Goal: Task Accomplishment & Management: Use online tool/utility

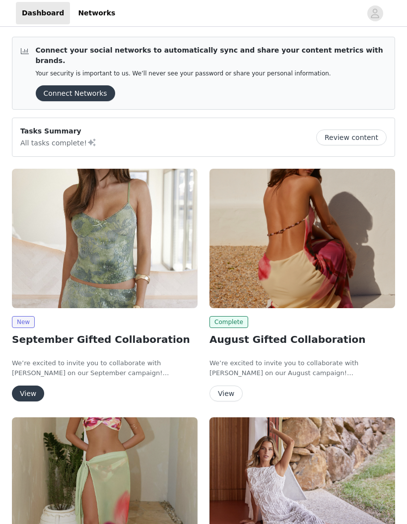
click at [32, 386] on button "View" at bounding box center [28, 394] width 32 height 16
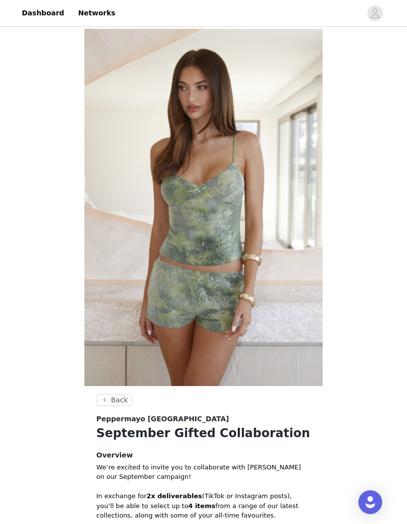
click at [107, 399] on button "Back" at bounding box center [114, 400] width 36 height 12
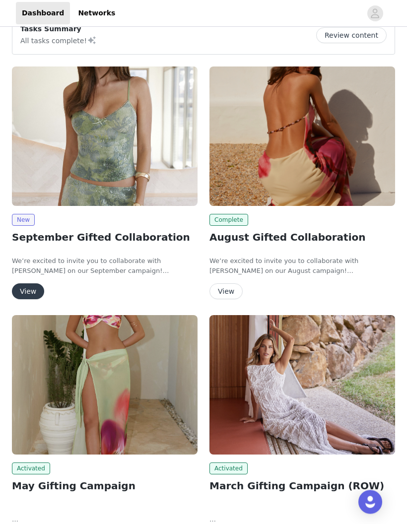
scroll to position [68, 0]
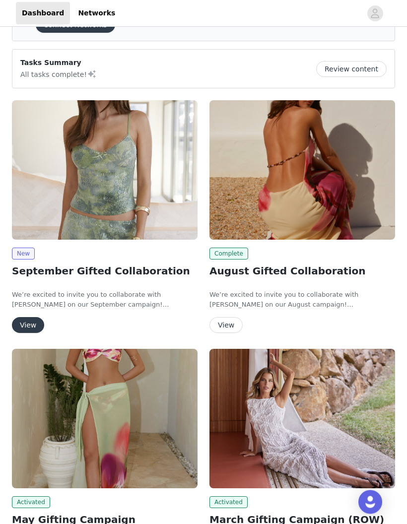
click at [22, 323] on button "View" at bounding box center [28, 326] width 32 height 16
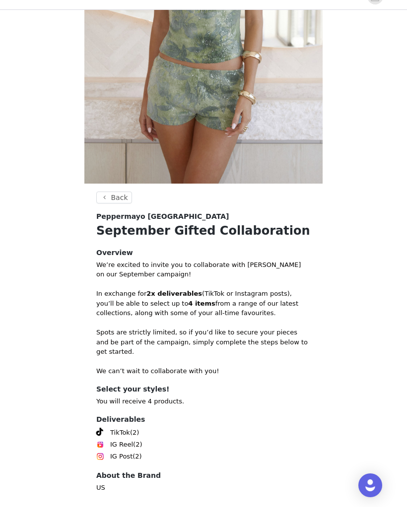
scroll to position [225, 0]
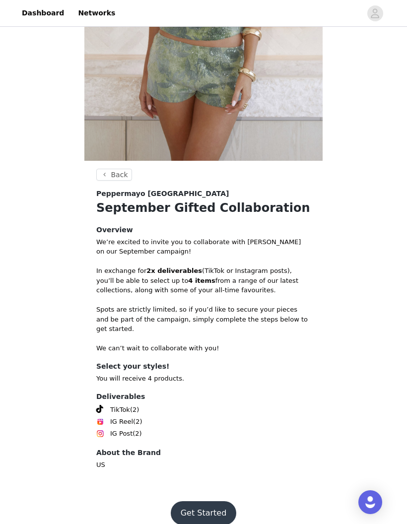
click at [106, 179] on button "Back" at bounding box center [114, 175] width 36 height 12
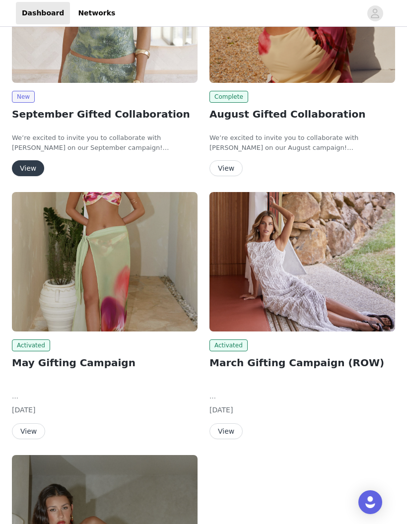
click at [225, 424] on button "View" at bounding box center [226, 432] width 33 height 16
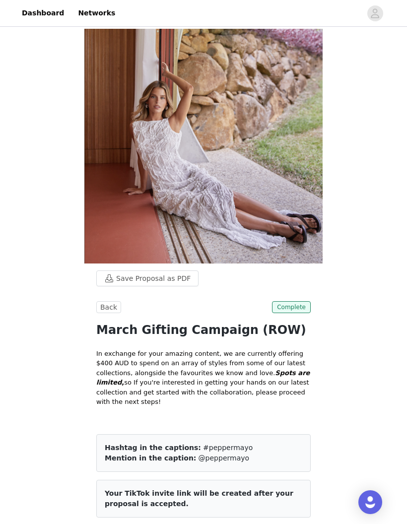
click at [54, 19] on link "Dashboard" at bounding box center [43, 13] width 54 height 22
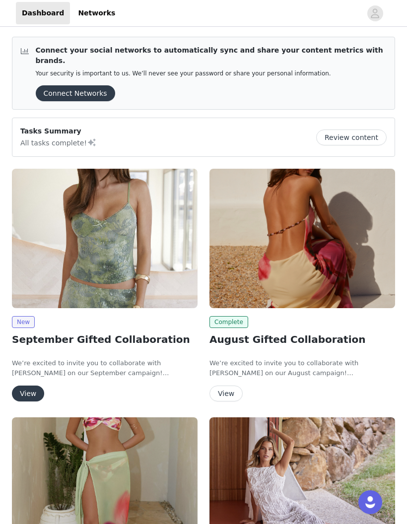
click at [25, 386] on button "View" at bounding box center [28, 394] width 32 height 16
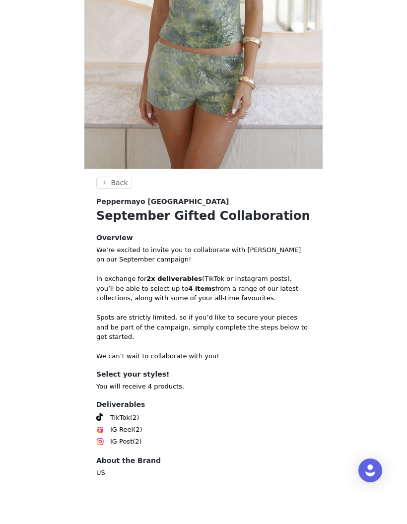
scroll to position [225, 0]
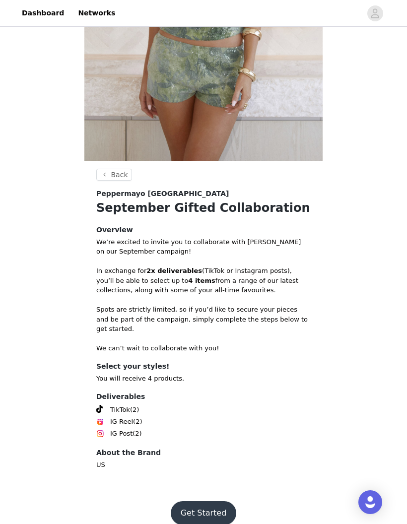
click at [189, 504] on button "Get Started" at bounding box center [204, 513] width 66 height 24
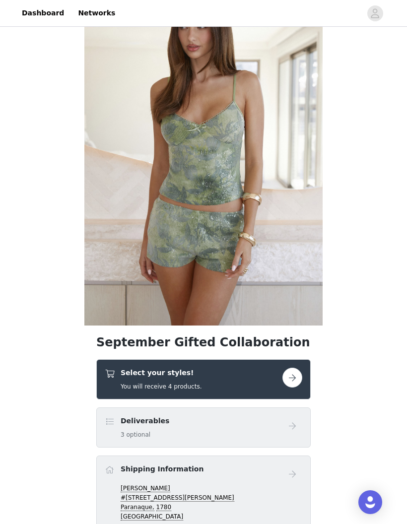
scroll to position [199, 0]
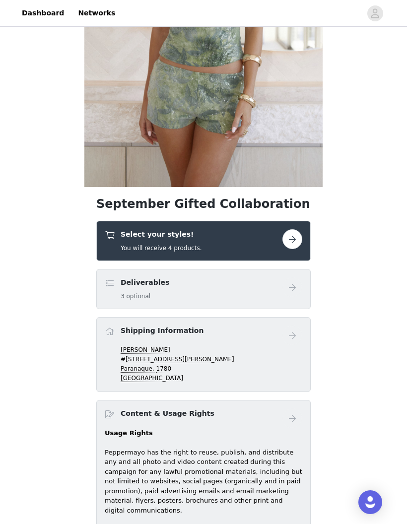
click at [299, 234] on button "button" at bounding box center [293, 239] width 20 height 20
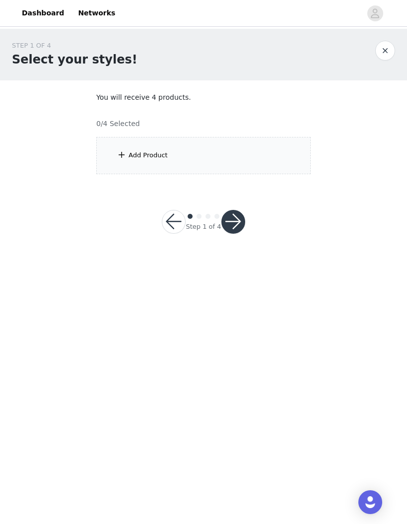
click at [299, 163] on div "Add Product" at bounding box center [203, 155] width 214 height 37
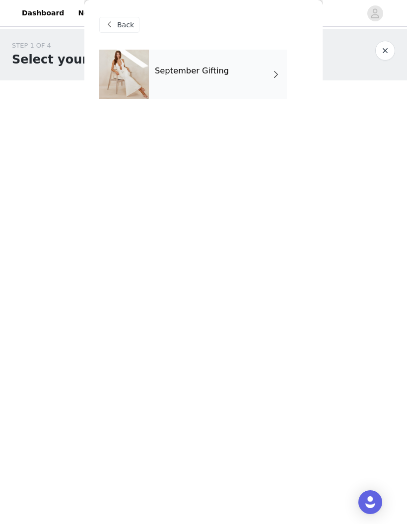
click at [229, 81] on div "September Gifting" at bounding box center [218, 75] width 138 height 50
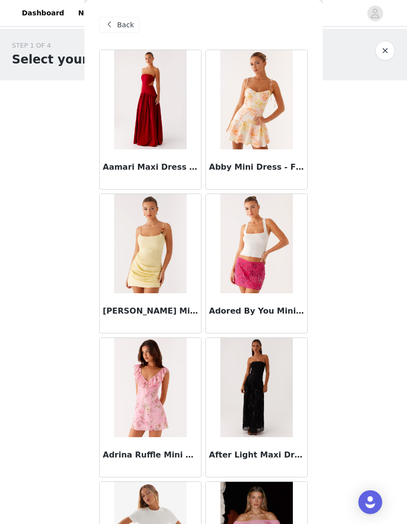
click at [271, 229] on img at bounding box center [256, 243] width 72 height 99
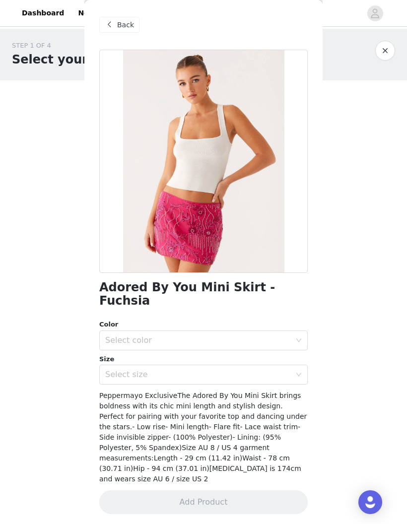
click at [116, 23] on div "Back" at bounding box center [119, 25] width 40 height 16
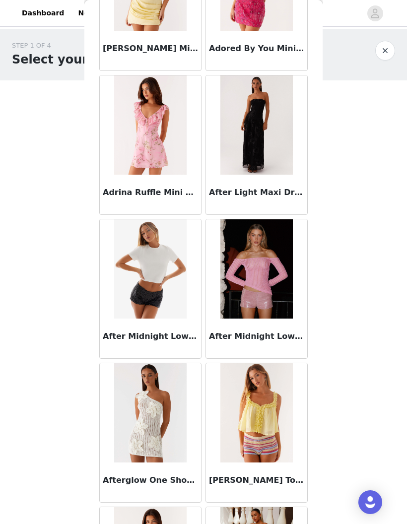
scroll to position [264, 0]
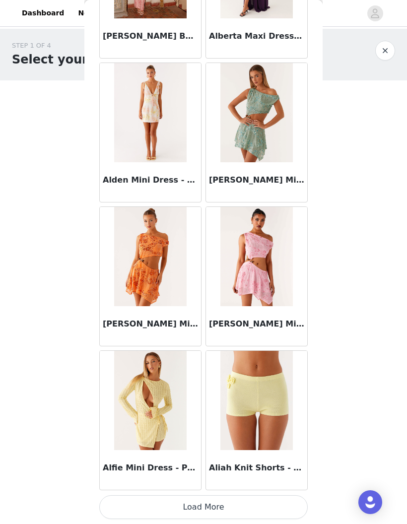
click at [117, 511] on button "Load More" at bounding box center [203, 508] width 209 height 24
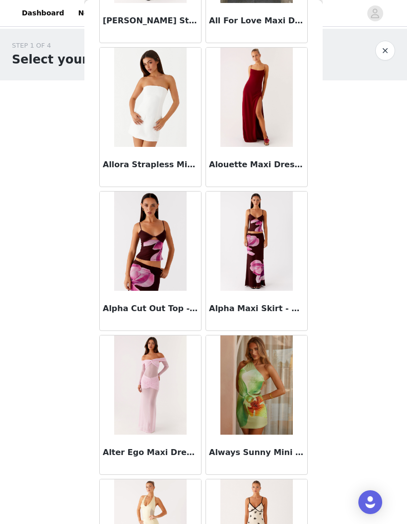
scroll to position [2160, 0]
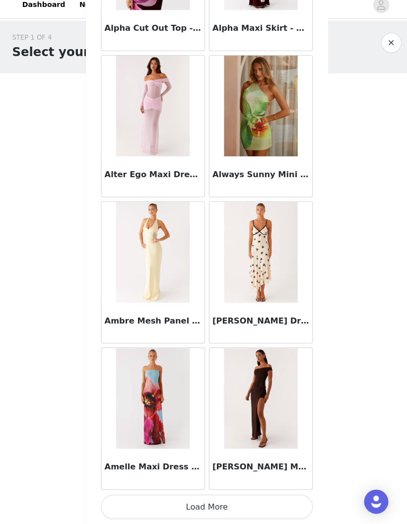
click at [127, 496] on button "Load More" at bounding box center [203, 508] width 209 height 24
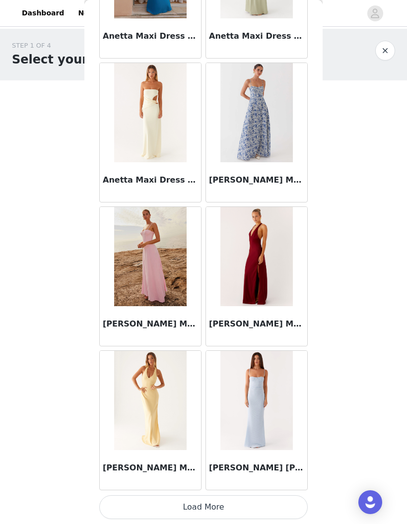
scroll to position [3875, 0]
click at [126, 506] on button "Load More" at bounding box center [203, 508] width 209 height 24
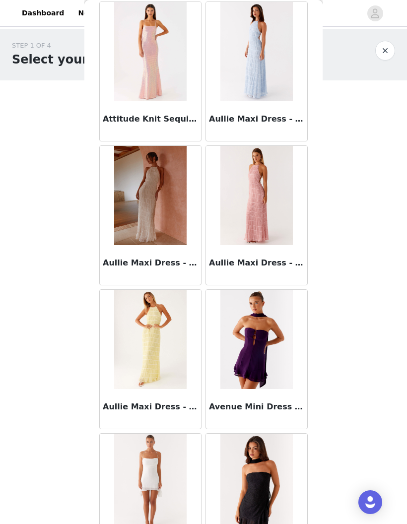
scroll to position [5234, 0]
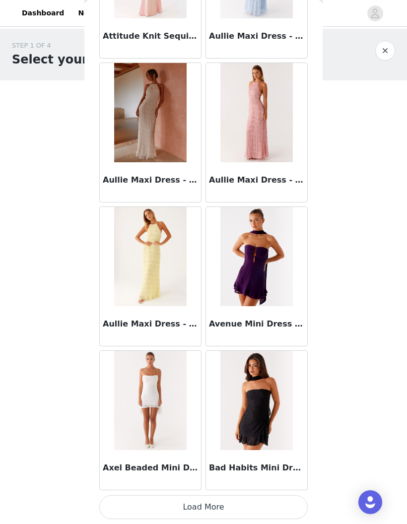
click at [127, 505] on button "Load More" at bounding box center [203, 508] width 209 height 24
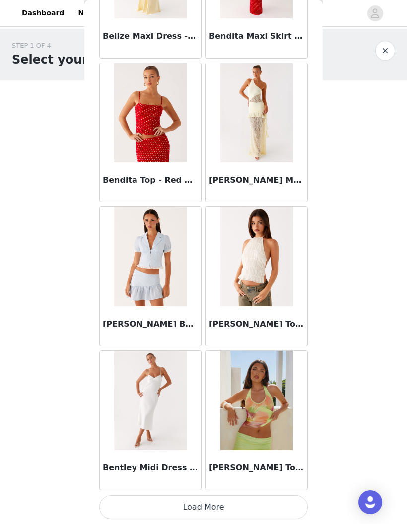
scroll to position [6755, 0]
click at [294, 502] on button "Load More" at bounding box center [203, 508] width 209 height 24
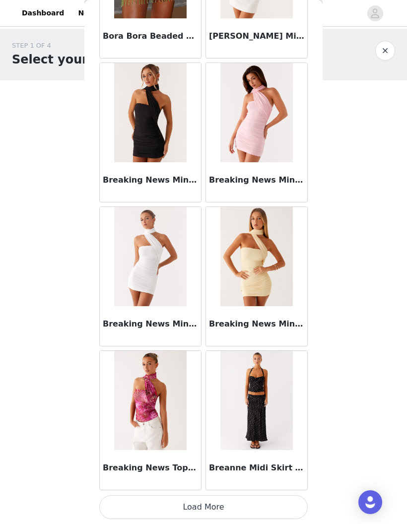
scroll to position [8195, 0]
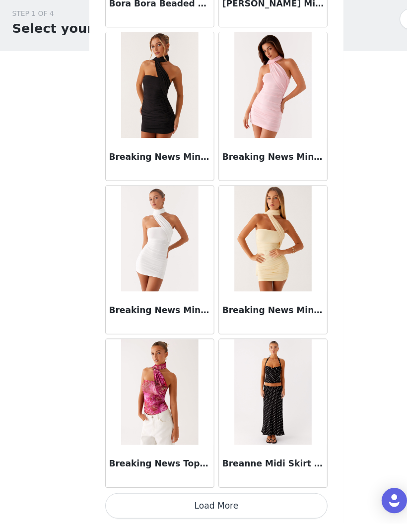
click at [283, 496] on button "Load More" at bounding box center [203, 508] width 209 height 24
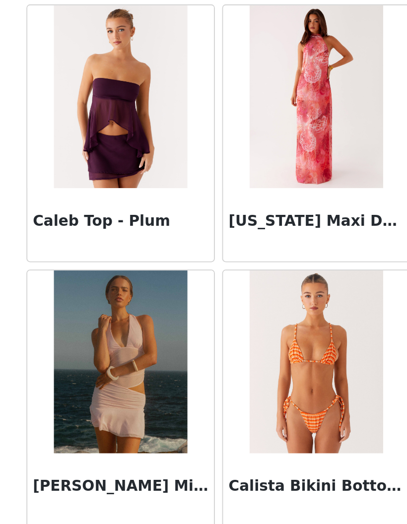
scroll to position [9635, 0]
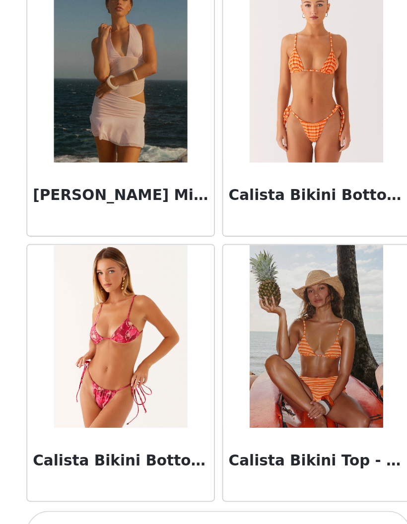
click at [174, 496] on button "Load More" at bounding box center [203, 508] width 209 height 24
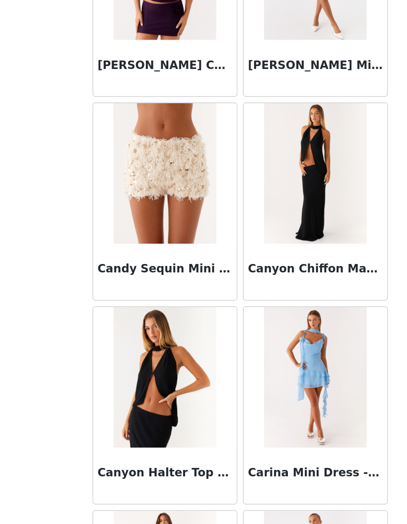
scroll to position [10193, 0]
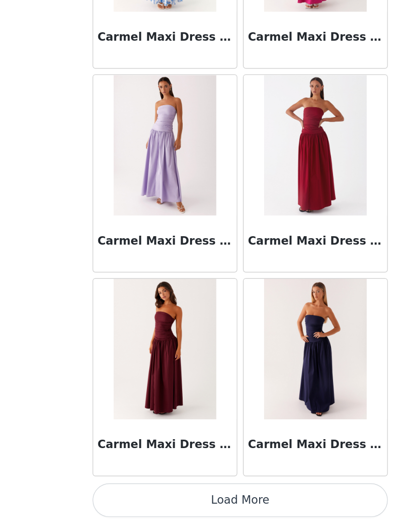
click at [237, 496] on button "Load More" at bounding box center [203, 508] width 209 height 24
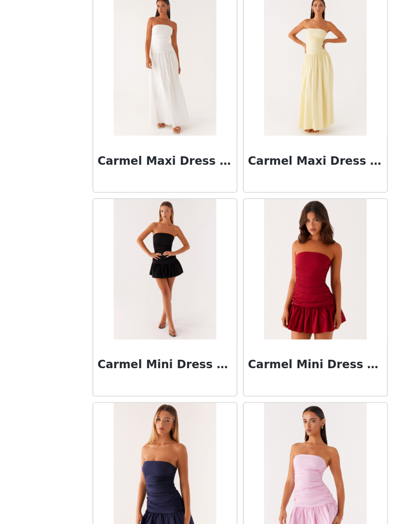
scroll to position [11571, 0]
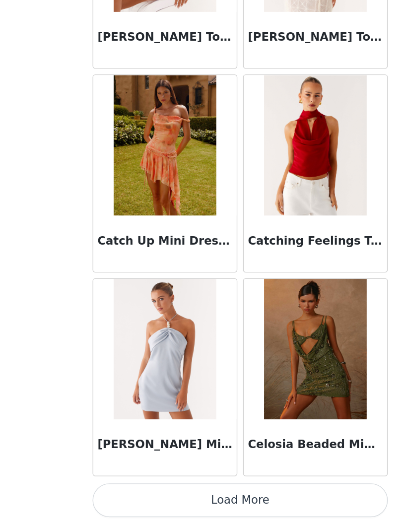
click at [234, 496] on button "Load More" at bounding box center [203, 508] width 209 height 24
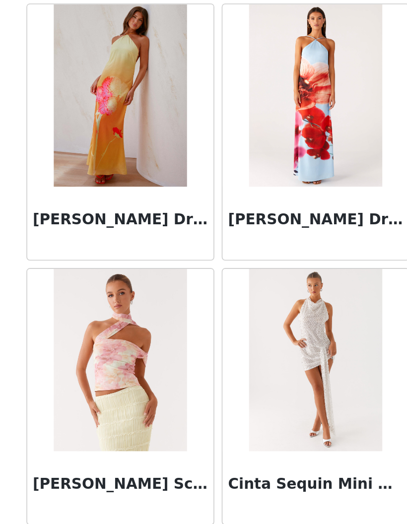
scroll to position [13954, 0]
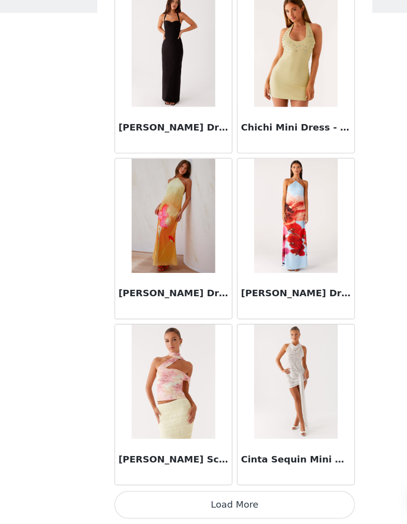
click at [283, 496] on button "Load More" at bounding box center [203, 508] width 209 height 24
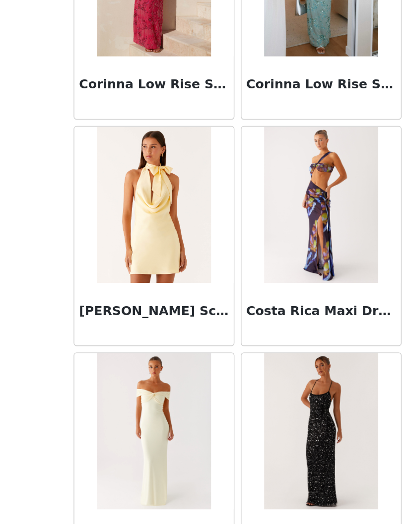
scroll to position [15394, 0]
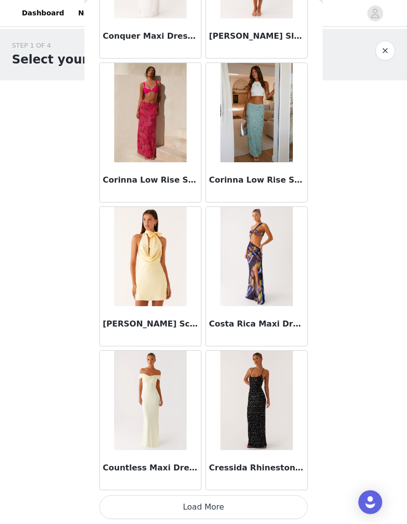
click at [291, 503] on button "Load More" at bounding box center [203, 508] width 209 height 24
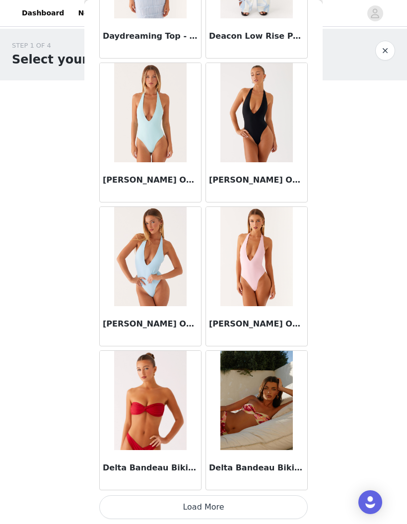
scroll to position [16834, 0]
click at [291, 513] on button "Load More" at bounding box center [203, 508] width 209 height 24
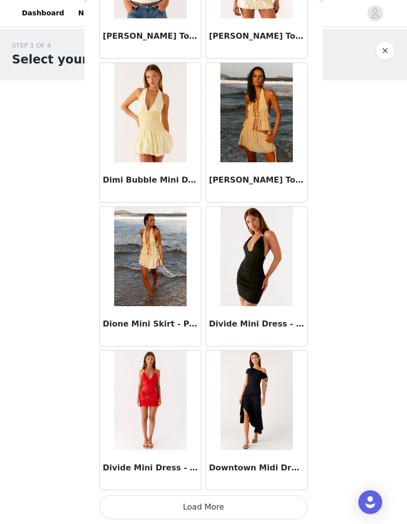
scroll to position [18274, 0]
click at [279, 500] on button "Load More" at bounding box center [203, 508] width 209 height 24
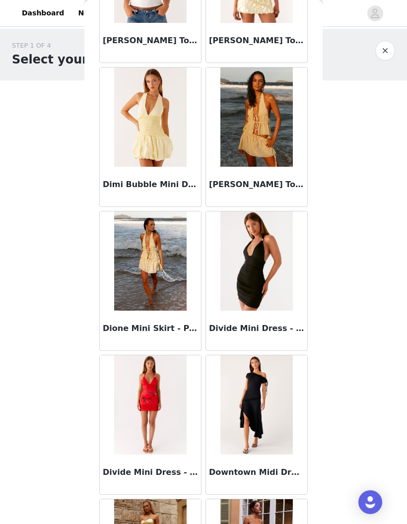
click at [299, 430] on div at bounding box center [256, 405] width 101 height 99
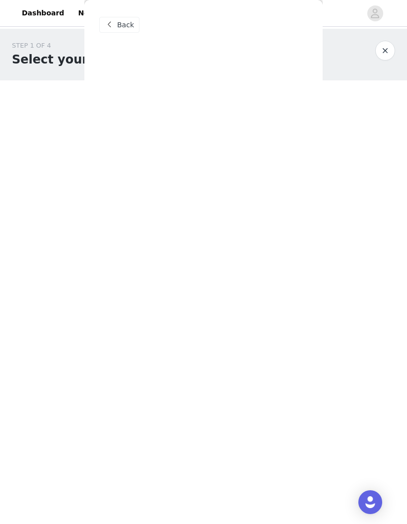
scroll to position [0, 0]
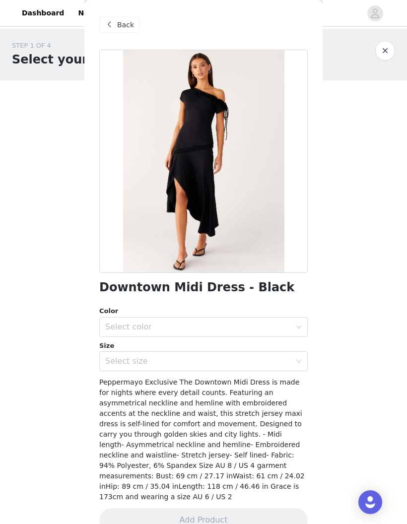
click at [118, 31] on div "Back" at bounding box center [119, 25] width 40 height 16
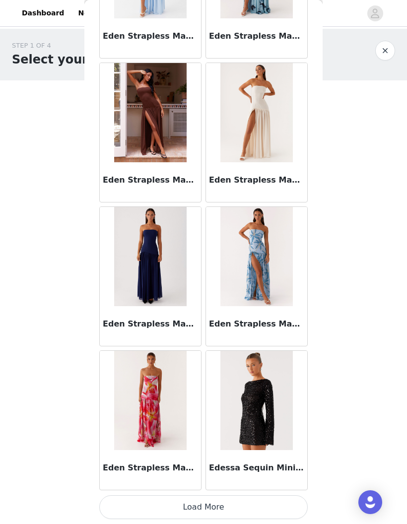
click at [296, 509] on button "Load More" at bounding box center [203, 508] width 209 height 24
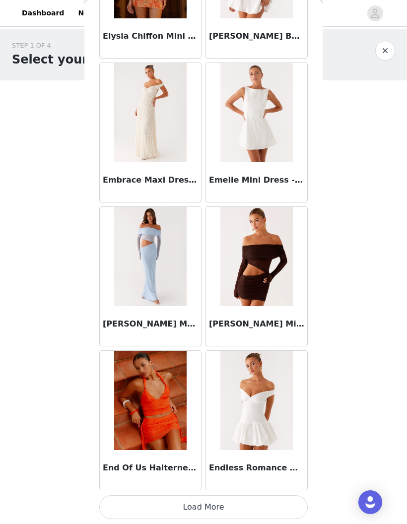
scroll to position [21154, 0]
click at [305, 500] on button "Load More" at bounding box center [203, 508] width 209 height 24
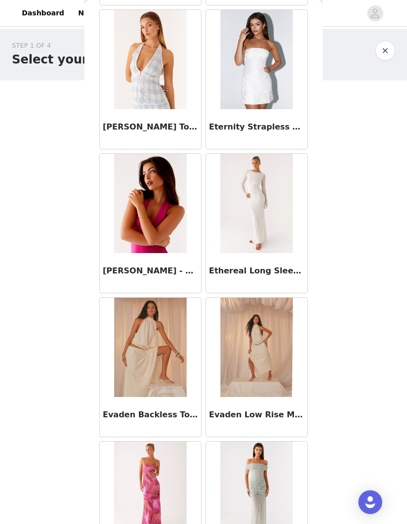
scroll to position [22214, 0]
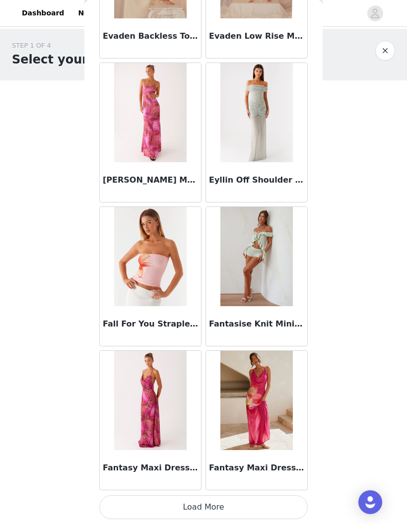
click at [288, 502] on button "Load More" at bounding box center [203, 508] width 209 height 24
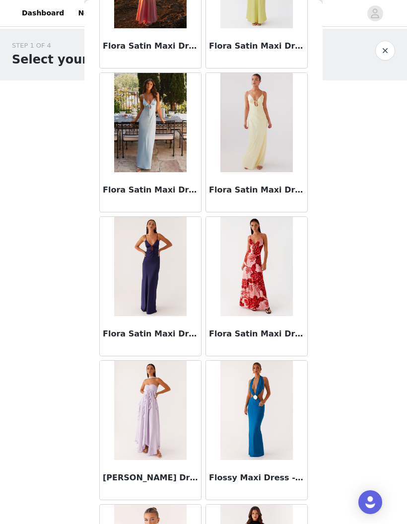
scroll to position [23917, 0]
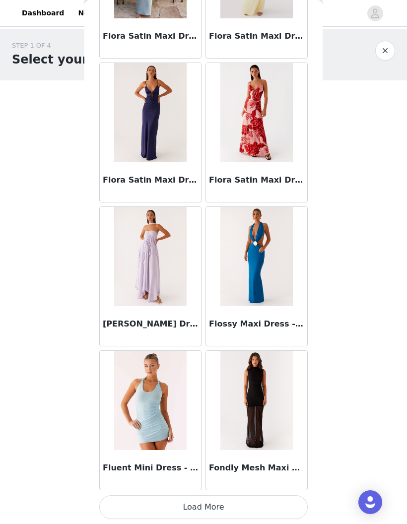
click at [289, 507] on button "Load More" at bounding box center [203, 508] width 209 height 24
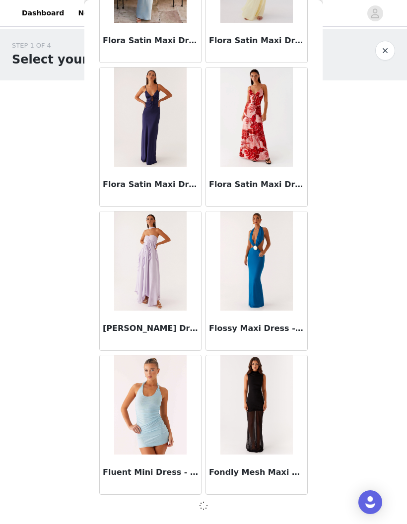
scroll to position [24029, 0]
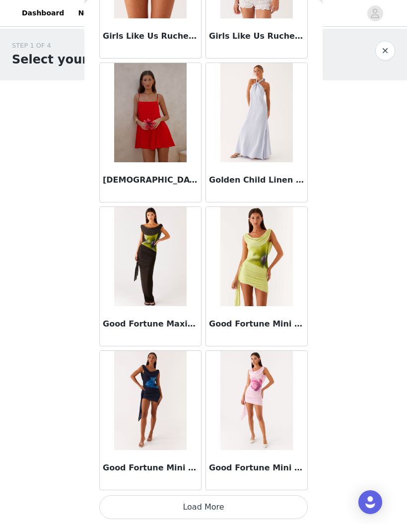
click at [277, 507] on button "Load More" at bounding box center [203, 508] width 209 height 24
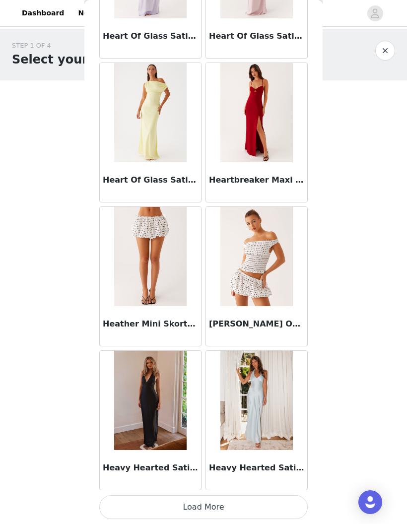
scroll to position [26914, 0]
click at [289, 505] on button "Load More" at bounding box center [203, 508] width 209 height 24
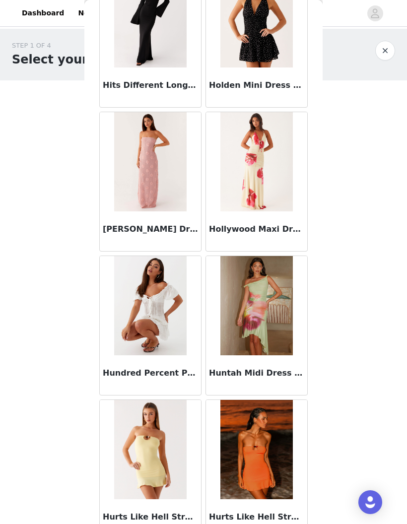
scroll to position [28008, 0]
